Goal: Task Accomplishment & Management: Manage account settings

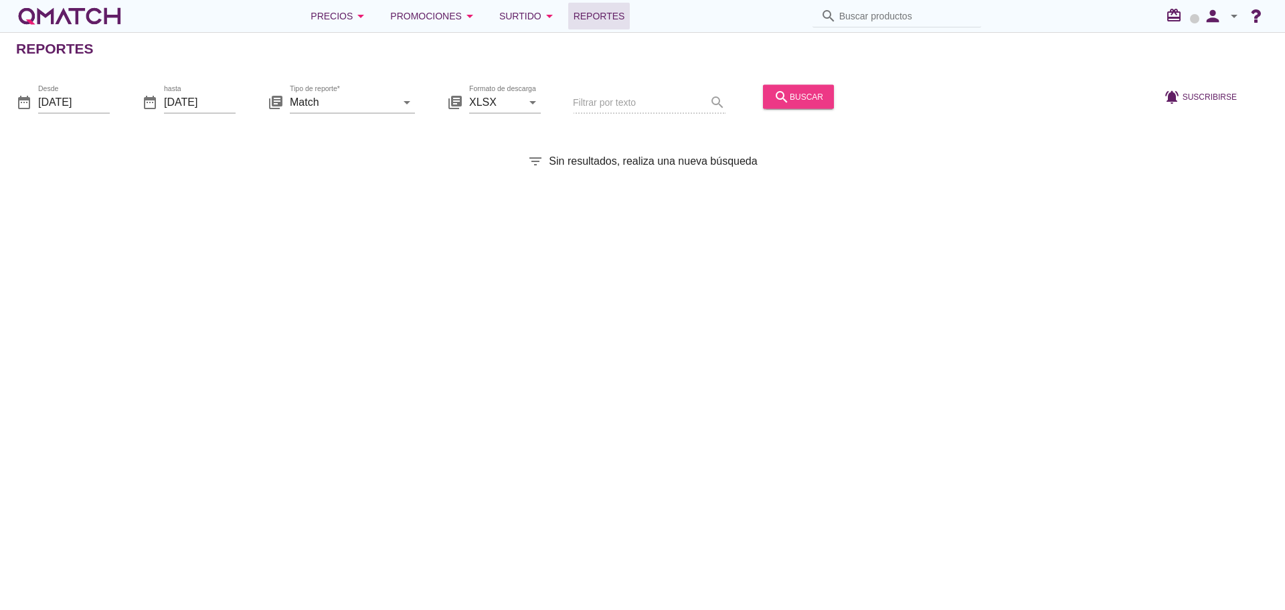
click at [779, 92] on div "search buscar" at bounding box center [799, 96] width 50 height 16
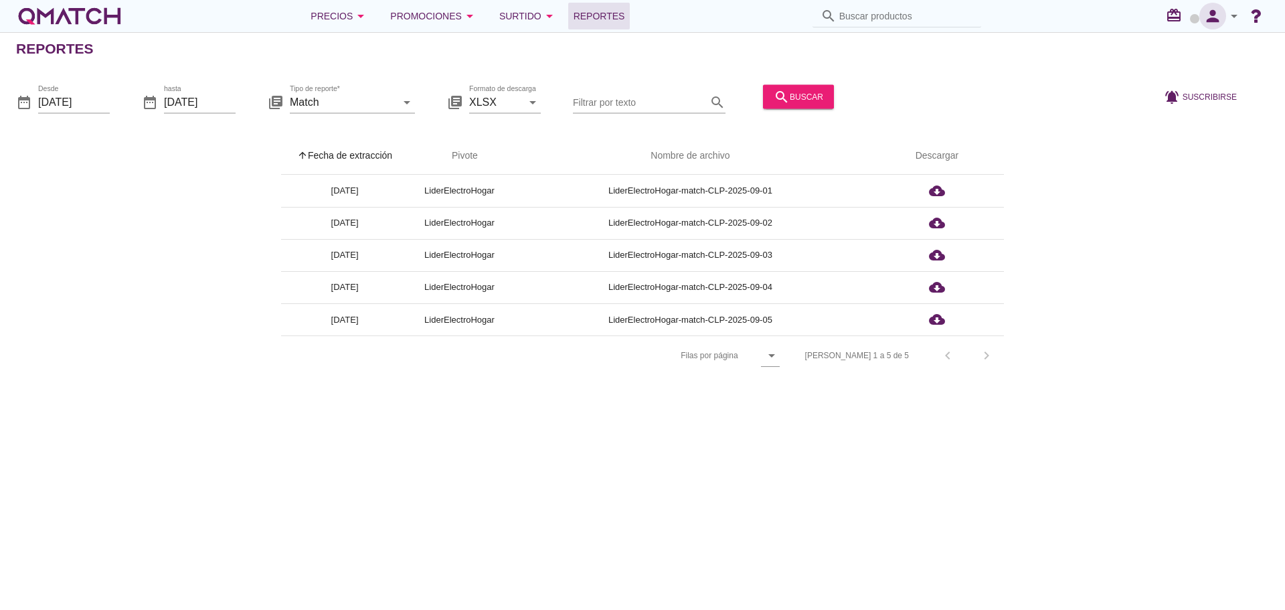
click at [1215, 15] on icon "person" at bounding box center [1212, 16] width 27 height 19
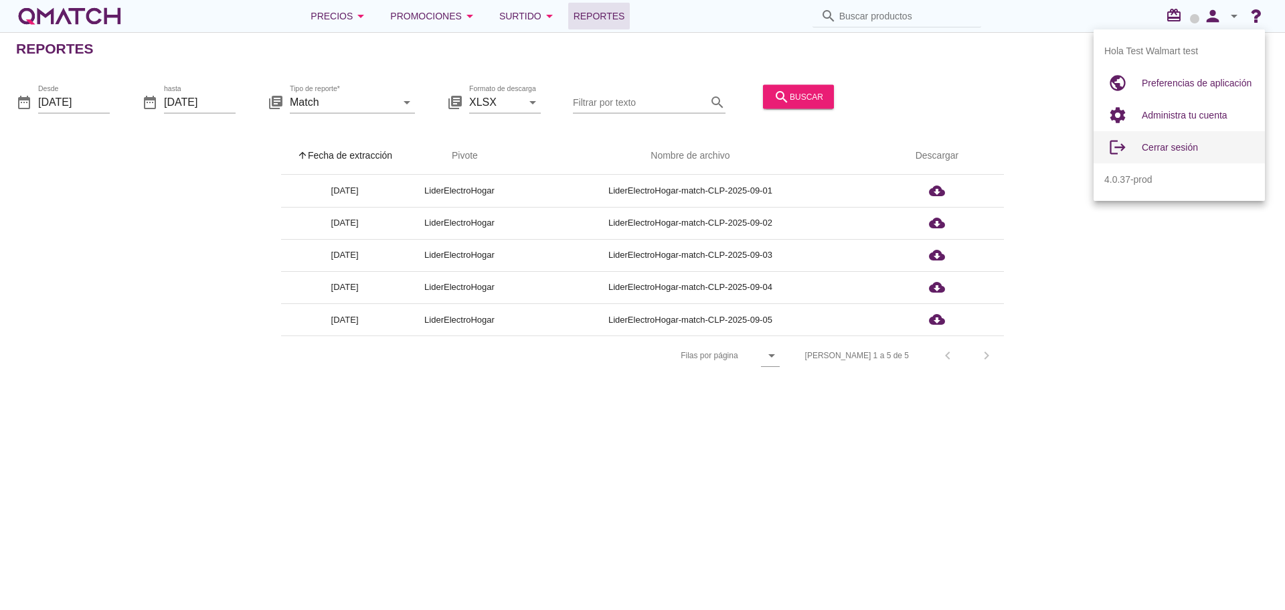
click at [1138, 137] on div "logout" at bounding box center [1122, 147] width 37 height 27
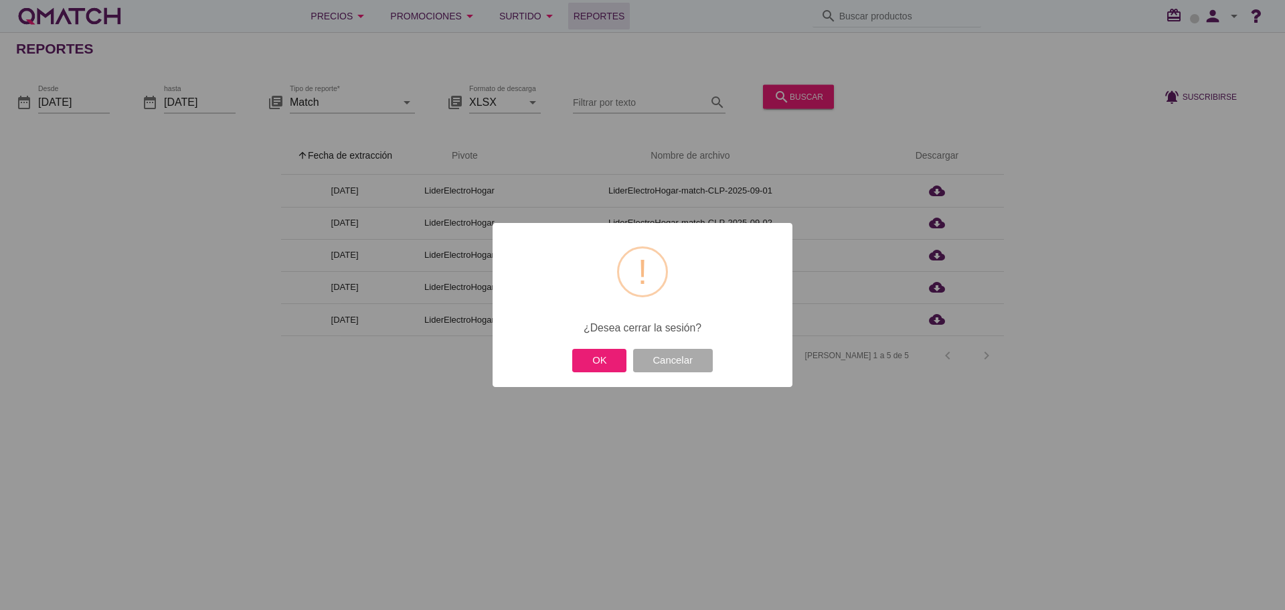
drag, startPoint x: 617, startPoint y: 353, endPoint x: 677, endPoint y: 301, distance: 79.2
click at [617, 350] on button "OK" at bounding box center [599, 360] width 54 height 23
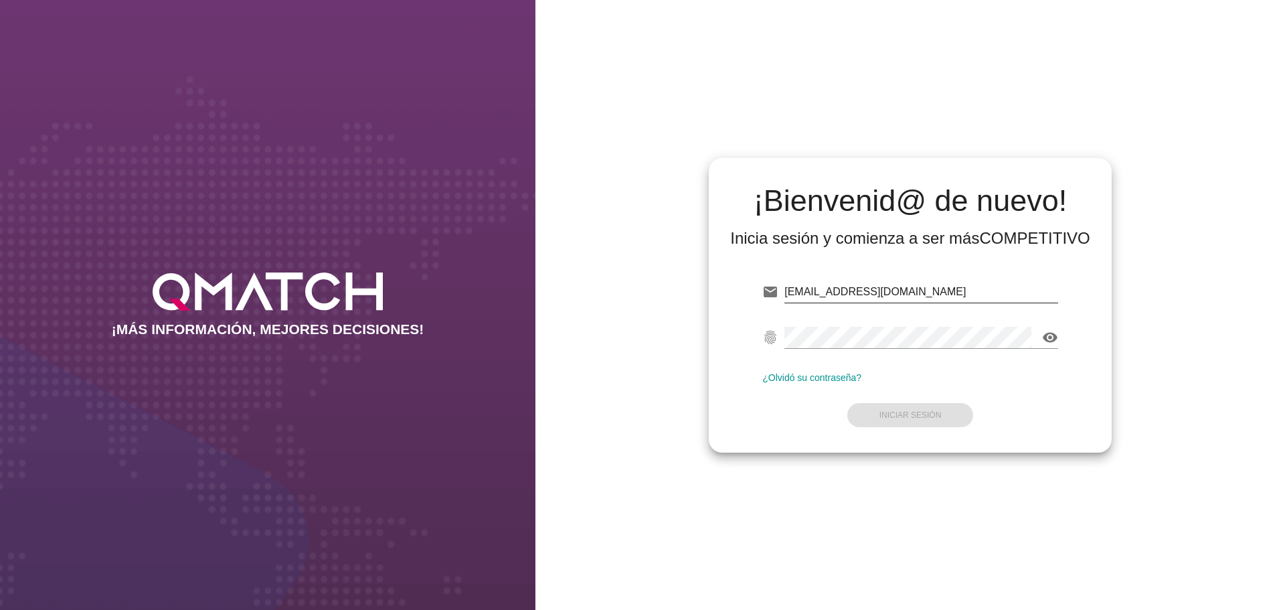
click at [945, 294] on input "[EMAIL_ADDRESS][DOMAIN_NAME]" at bounding box center [921, 291] width 274 height 21
type input "[EMAIL_ADDRESS][DOMAIN_NAME]"
click at [935, 408] on button "Iniciar Sesión" at bounding box center [910, 415] width 126 height 24
